Goal: Transaction & Acquisition: Book appointment/travel/reservation

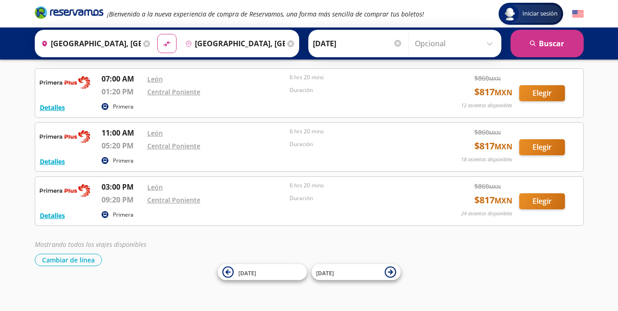
scroll to position [42, 0]
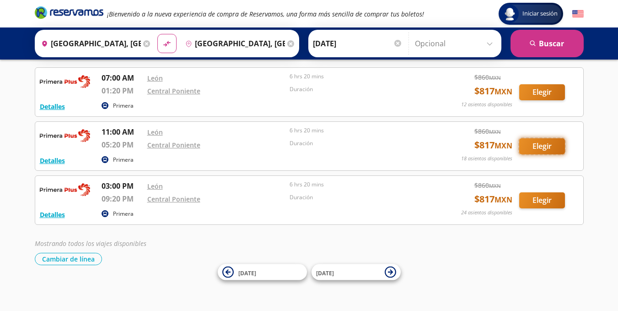
click at [540, 148] on button "Elegir" at bounding box center [542, 146] width 46 height 16
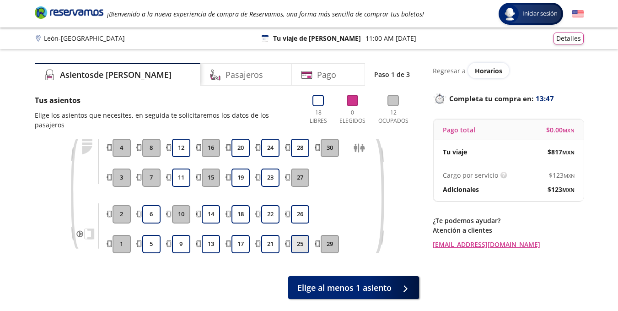
click at [300, 236] on button "25" at bounding box center [300, 244] width 18 height 18
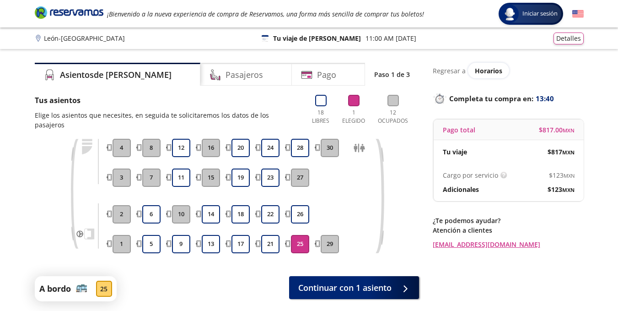
scroll to position [75, 0]
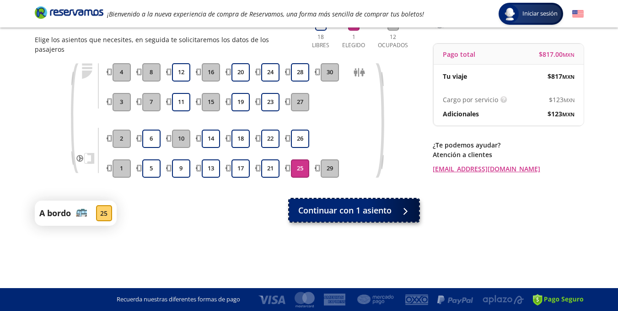
click at [371, 204] on span "Continuar con 1 asiento" at bounding box center [344, 210] width 93 height 12
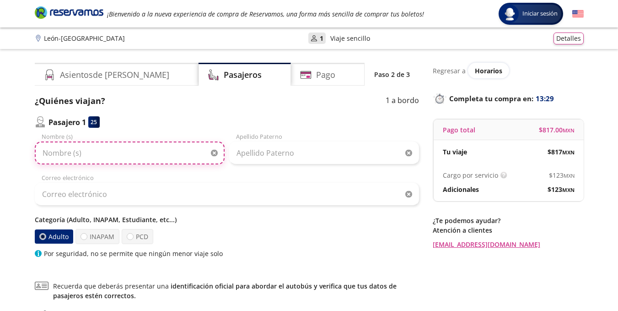
click at [120, 158] on input "Nombre (s)" at bounding box center [130, 152] width 190 height 23
type input "[PERSON_NAME]"
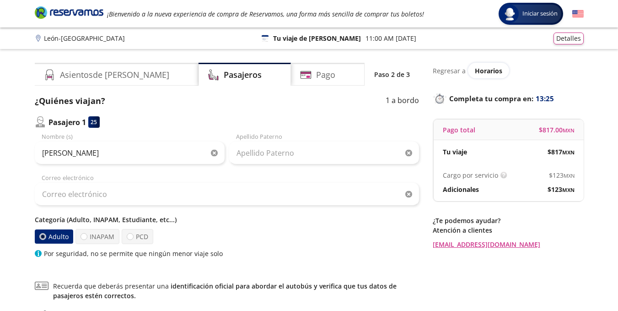
drag, startPoint x: 276, startPoint y: 168, endPoint x: 273, endPoint y: 162, distance: 6.1
click at [276, 167] on div "[PERSON_NAME] (s) Apellido Paterno Correo electrónico Categoría (Adulto, INAPAM…" at bounding box center [227, 195] width 384 height 126
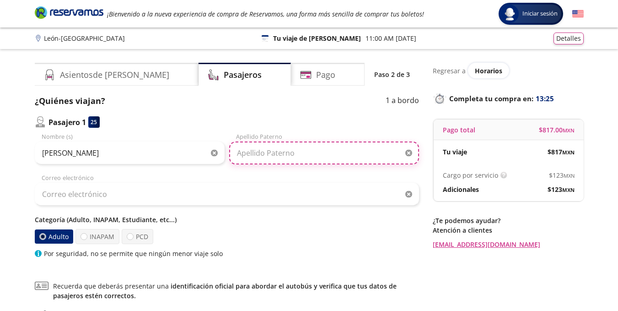
click at [269, 157] on input "Apellido Paterno" at bounding box center [324, 152] width 190 height 23
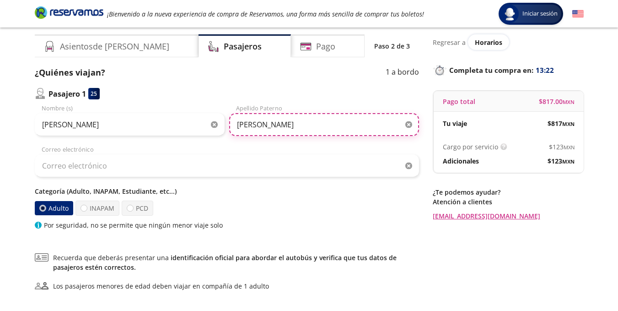
scroll to position [29, 0]
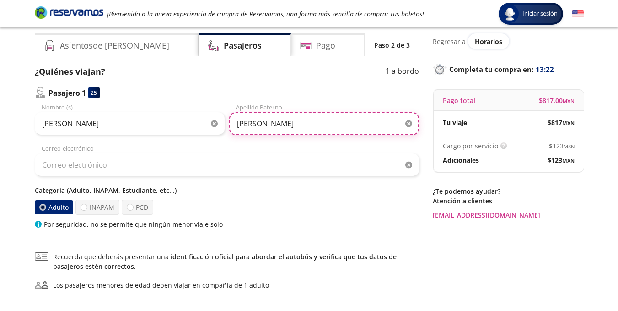
type input "[PERSON_NAME]"
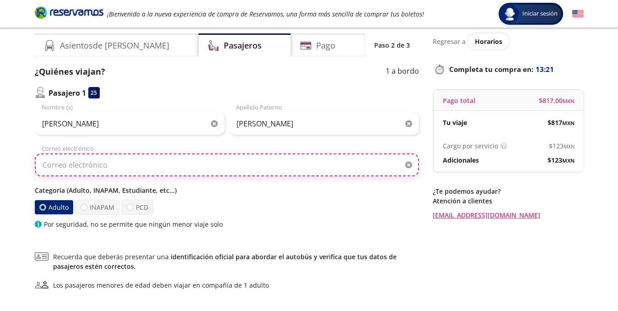
click at [206, 164] on input "Correo electrónico" at bounding box center [227, 164] width 384 height 23
type input "k"
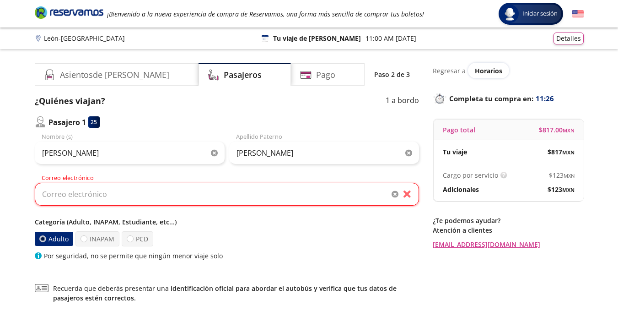
click at [150, 38] on div "León - [GEOGRAPHIC_DATA] 126 Tu viaje de ida 11:00 AM [DATE] Detalles" at bounding box center [309, 38] width 549 height 12
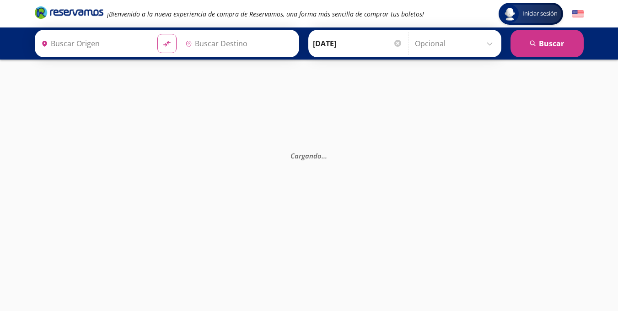
type input "[GEOGRAPHIC_DATA], [GEOGRAPHIC_DATA]"
